Goal: Navigation & Orientation: Find specific page/section

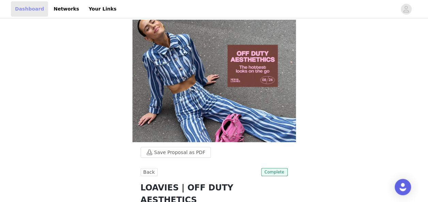
click at [33, 8] on link "Dashboard" at bounding box center [29, 8] width 37 height 15
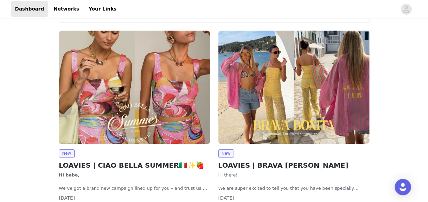
scroll to position [63, 0]
